Goal: Task Accomplishment & Management: Complete application form

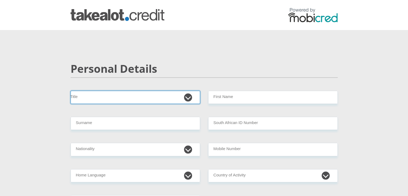
drag, startPoint x: 0, startPoint y: 0, endPoint x: 187, endPoint y: 96, distance: 209.7
click at [187, 96] on select "Mr Ms Mrs Dr [PERSON_NAME]" at bounding box center [134, 97] width 129 height 13
select select "Mr"
click at [70, 91] on select "Mr Ms Mrs Dr [PERSON_NAME]" at bounding box center [134, 97] width 129 height 13
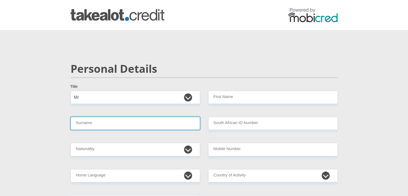
click at [107, 129] on input "Surname" at bounding box center [134, 123] width 129 height 13
type input "Bhengu"
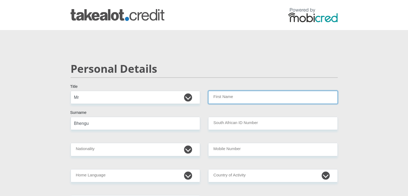
type input "Lindookuhle"
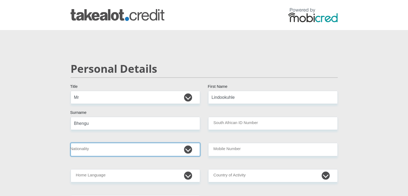
select select "ZAF"
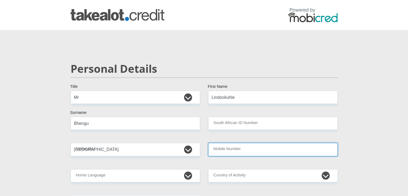
type input "0673820703"
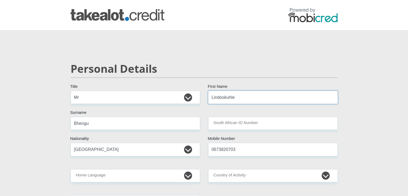
click at [225, 98] on input "Lindookuhle" at bounding box center [272, 97] width 129 height 13
type input "Lindokuhle"
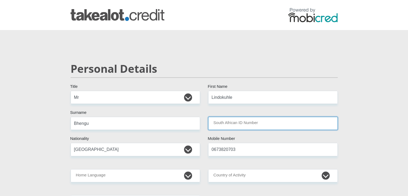
click at [242, 125] on input "South African ID Number" at bounding box center [272, 123] width 129 height 13
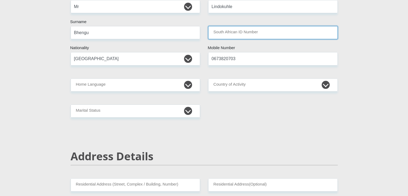
scroll to position [91, 0]
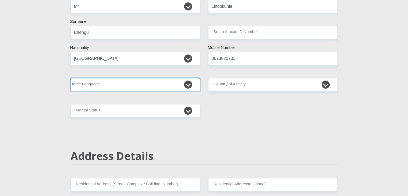
click at [186, 81] on select "Afrikaans English Sepedi South Ndebele Southern Sotho Swati Tsonga Tswana Venda…" at bounding box center [134, 84] width 129 height 13
select select "eng"
click at [70, 78] on select "Afrikaans English Sepedi South Ndebele Southern Sotho Swati Tsonga Tswana Venda…" at bounding box center [134, 84] width 129 height 13
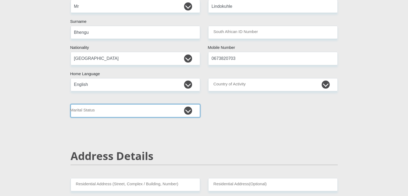
click at [190, 109] on select "Married ANC Single Divorced Widowed Married COP or Customary Law" at bounding box center [134, 110] width 129 height 13
select select "2"
click at [70, 104] on select "Married ANC Single Divorced Widowed Married COP or Customary Law" at bounding box center [134, 110] width 129 height 13
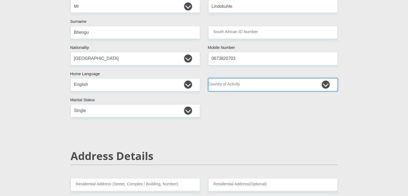
click at [326, 83] on select "[GEOGRAPHIC_DATA] [GEOGRAPHIC_DATA] [GEOGRAPHIC_DATA] [GEOGRAPHIC_DATA] [GEOGRA…" at bounding box center [272, 84] width 129 height 13
select select "ZAF"
click at [208, 78] on select "[GEOGRAPHIC_DATA] [GEOGRAPHIC_DATA] [GEOGRAPHIC_DATA] [GEOGRAPHIC_DATA] [GEOGRA…" at bounding box center [272, 84] width 129 height 13
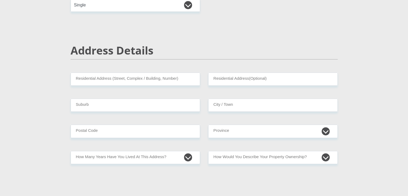
scroll to position [196, 0]
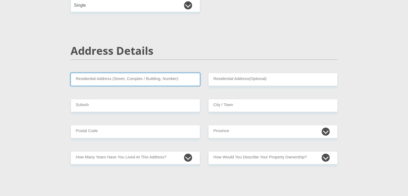
click at [177, 78] on input "Residential Address (Street, Complex / Building, Number)" at bounding box center [134, 79] width 129 height 13
click at [92, 79] on input "Residential Address (Street, Complex / Building, Number)" at bounding box center [134, 79] width 129 height 13
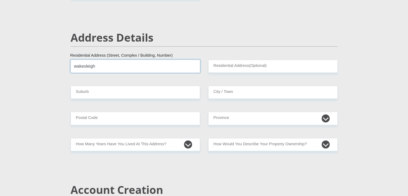
scroll to position [215, 0]
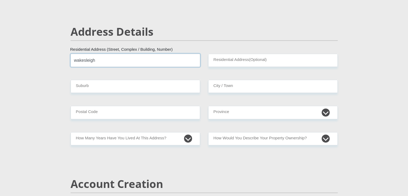
type input "wakesleigh"
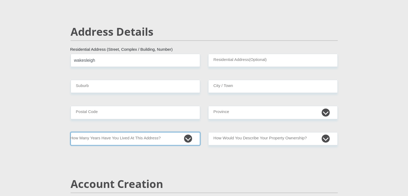
click at [106, 137] on select "less than 1 year 1-3 years 3-5 years 5+ years" at bounding box center [134, 138] width 129 height 13
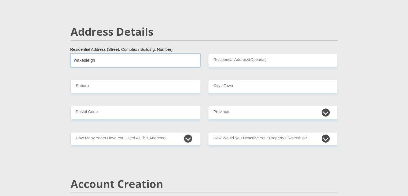
click at [148, 57] on input "wakesleigh" at bounding box center [134, 60] width 129 height 13
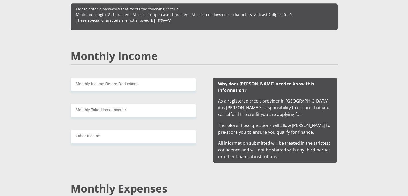
scroll to position [470, 0]
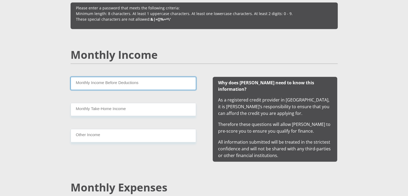
click at [146, 82] on input "Monthly Income Before Deductions" at bounding box center [132, 83] width 125 height 13
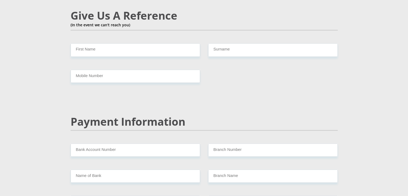
scroll to position [949, 0]
